Goal: Task Accomplishment & Management: Manage account settings

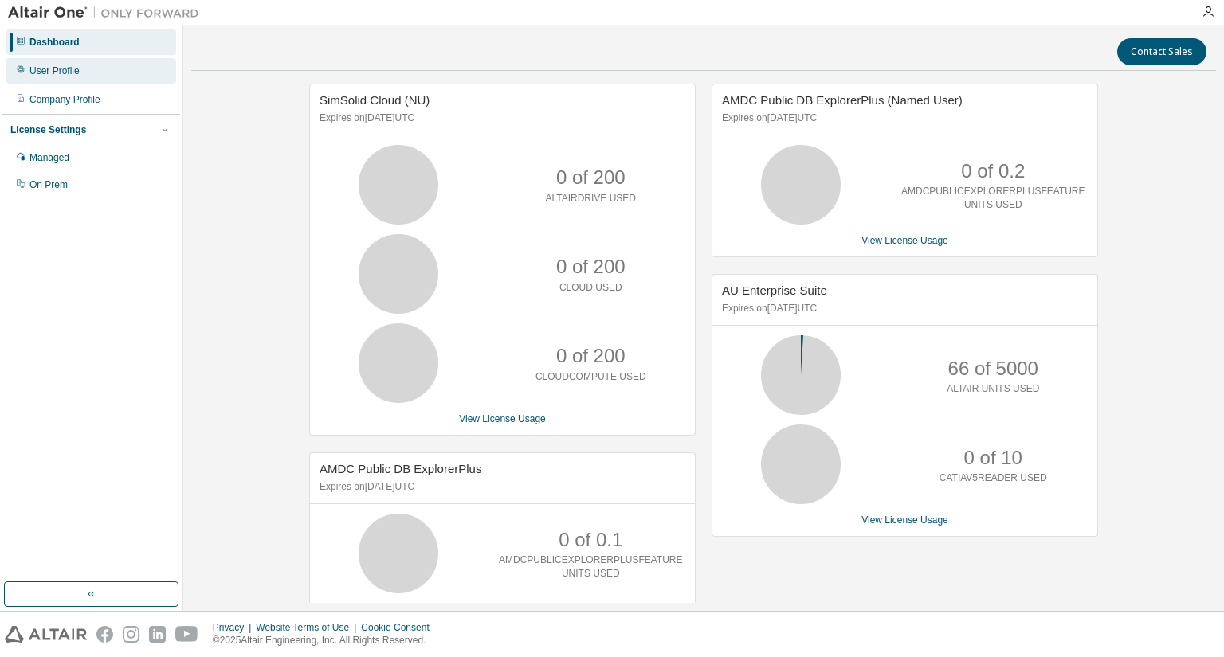
click at [63, 69] on div "User Profile" at bounding box center [54, 71] width 50 height 13
